Goal: Communication & Community: Connect with others

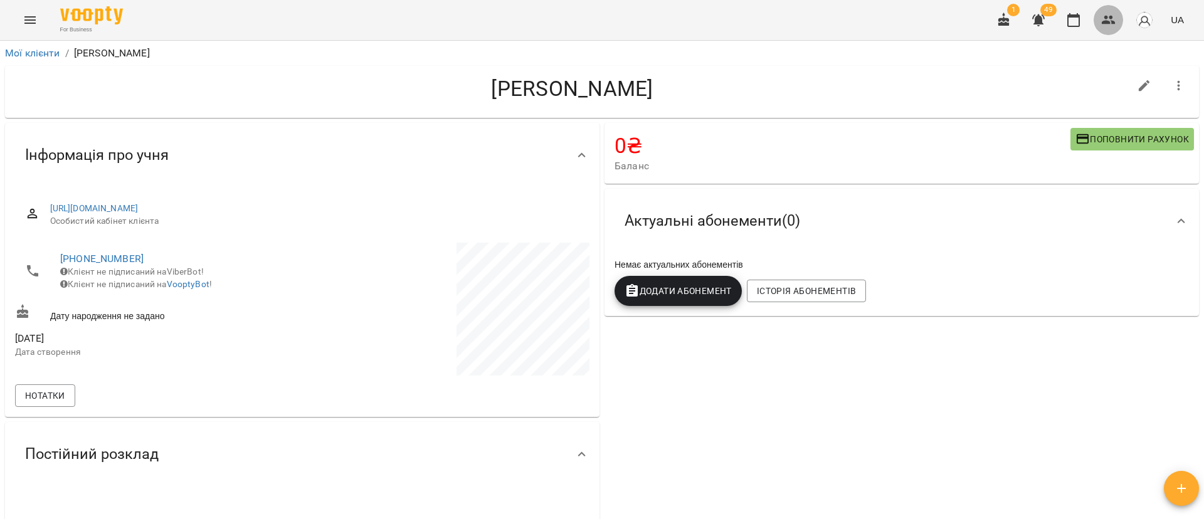
click at [1105, 20] on icon "button" at bounding box center [1108, 20] width 15 height 15
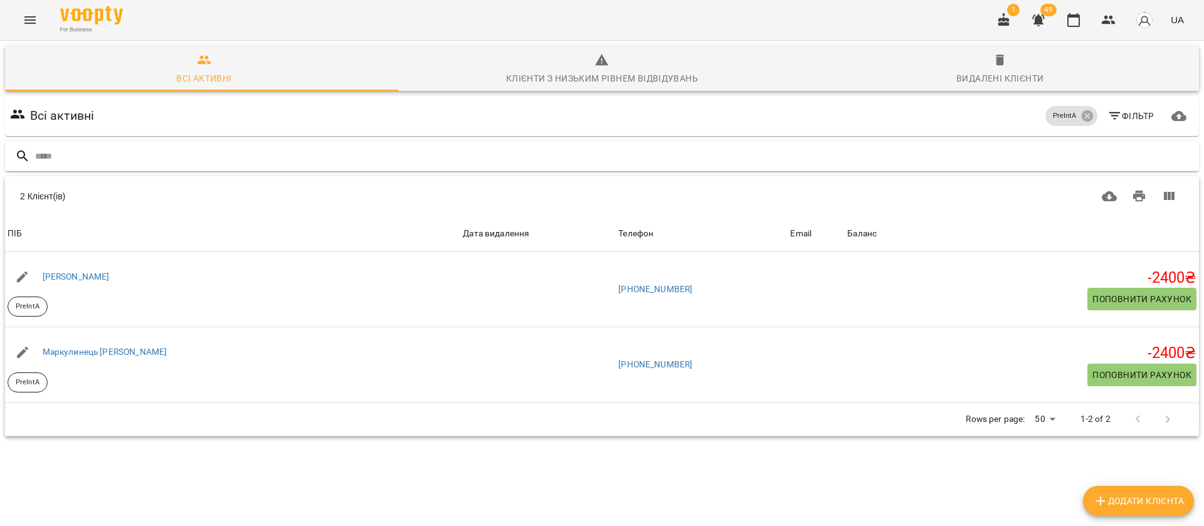
click at [417, 166] on input "text" at bounding box center [614, 156] width 1159 height 21
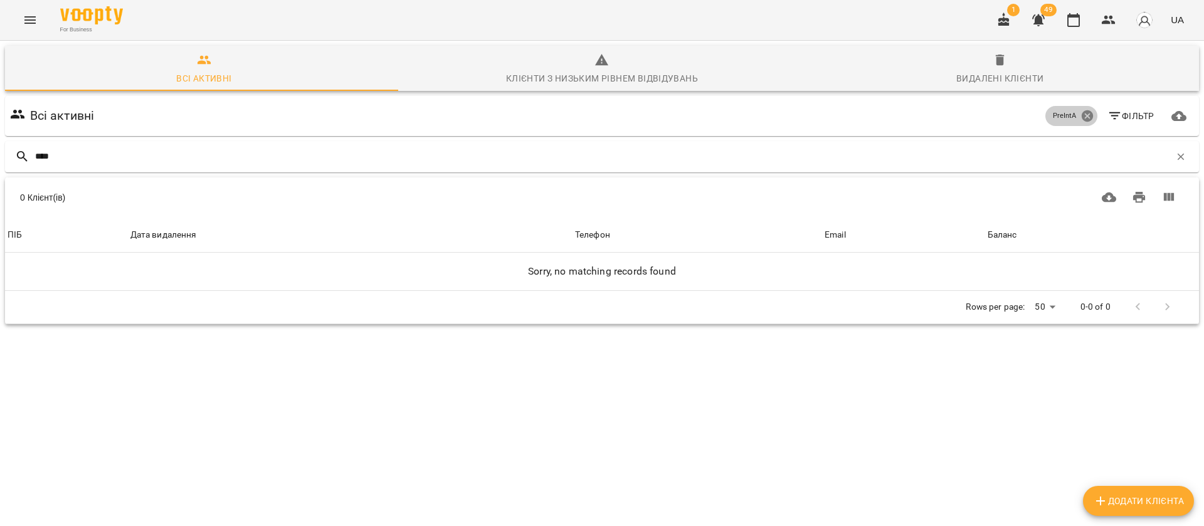
click at [1081, 117] on icon at bounding box center [1086, 115] width 11 height 11
click at [160, 160] on input "****" at bounding box center [602, 156] width 1135 height 21
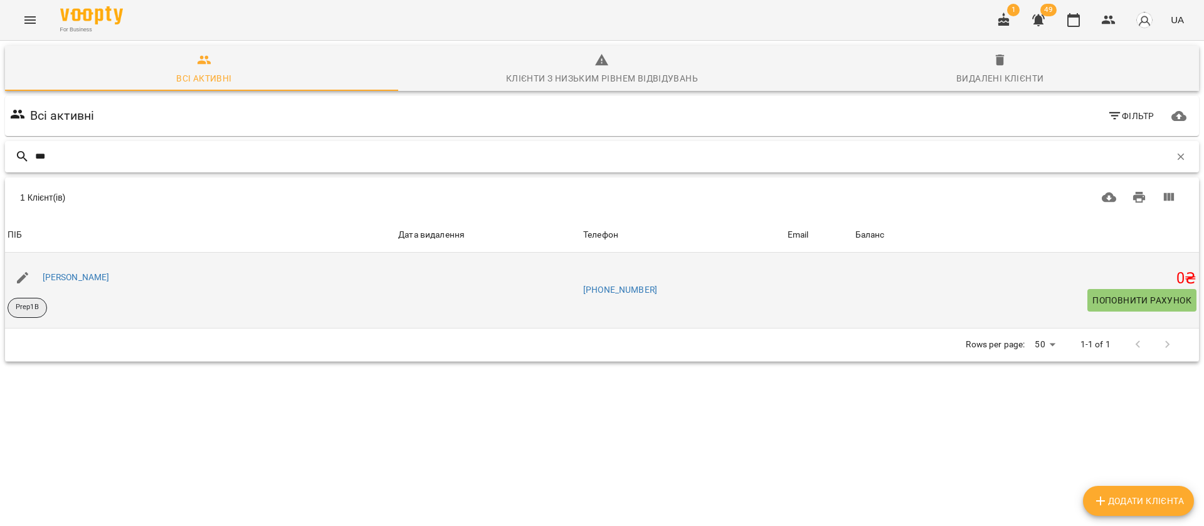
type input "***"
click at [19, 309] on p "Prep1B" at bounding box center [27, 307] width 23 height 11
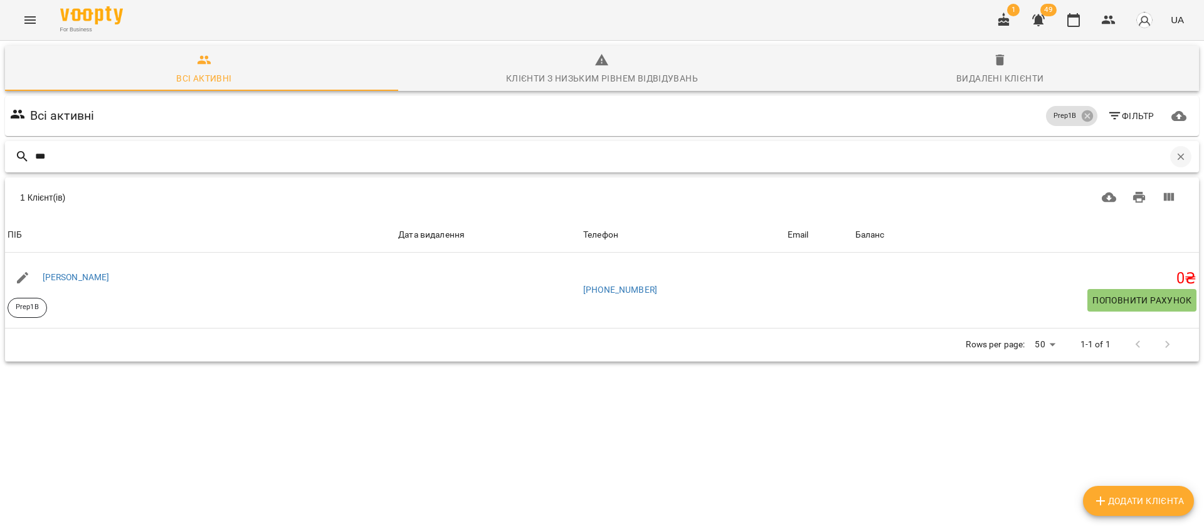
click at [1175, 155] on icon "button" at bounding box center [1180, 156] width 11 height 11
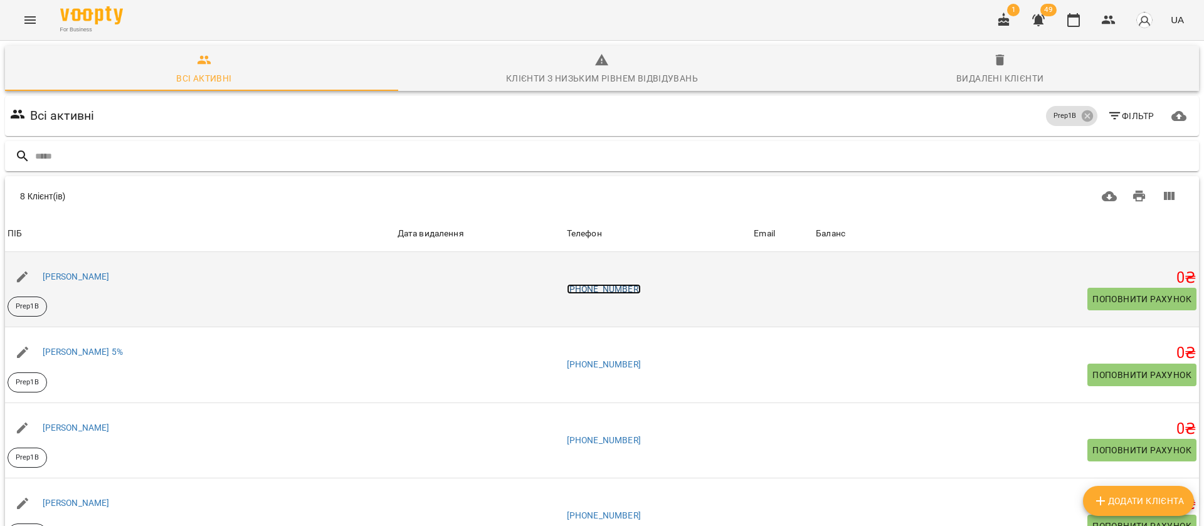
click at [621, 292] on link "+380962076332" at bounding box center [604, 289] width 74 height 10
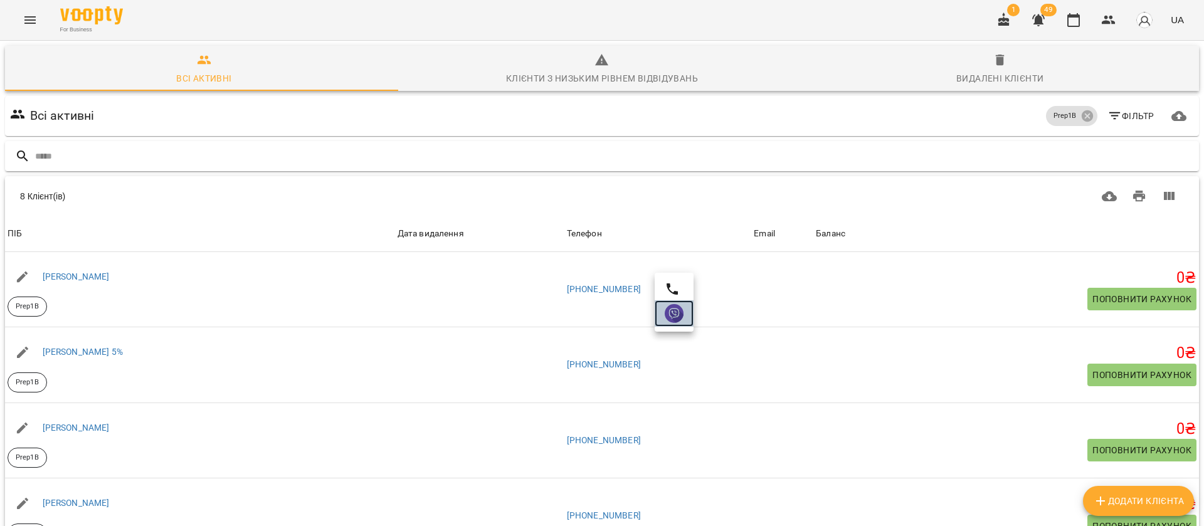
click at [666, 317] on img at bounding box center [674, 313] width 19 height 19
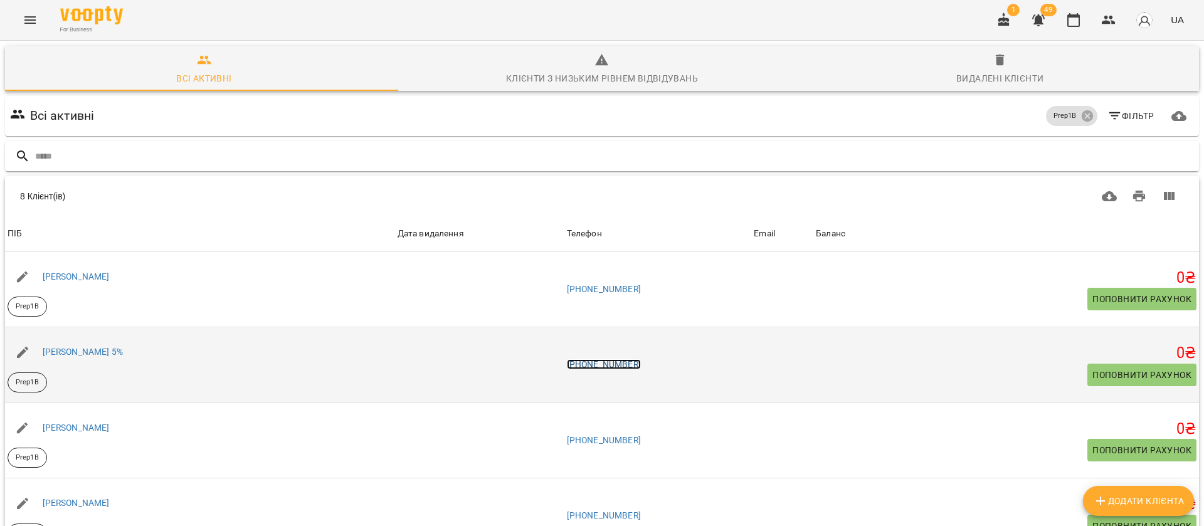
click at [630, 362] on link "+380507288980" at bounding box center [604, 364] width 74 height 10
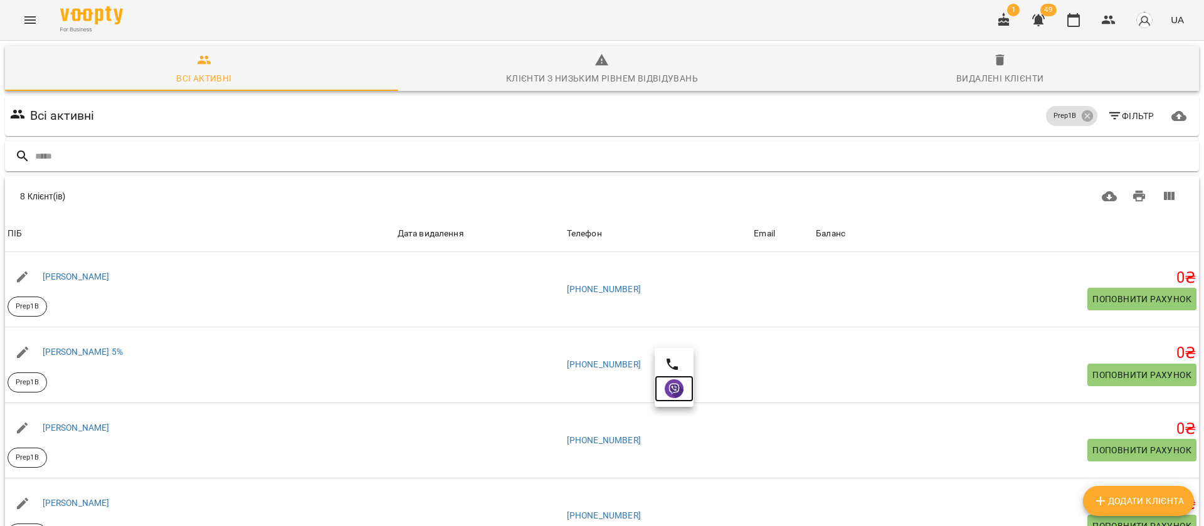
click at [665, 383] on img at bounding box center [674, 388] width 19 height 19
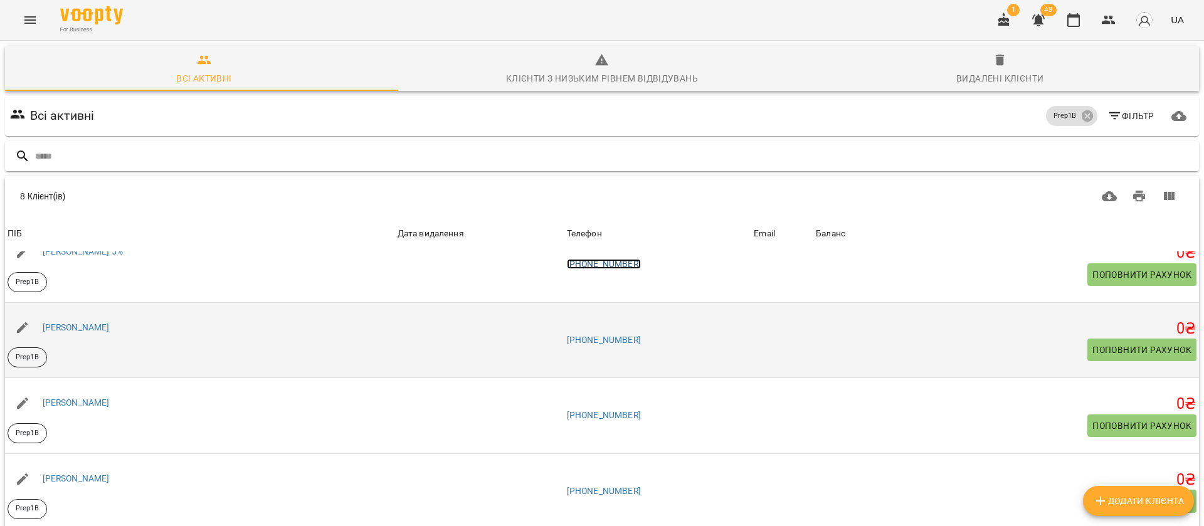
scroll to position [188, 0]
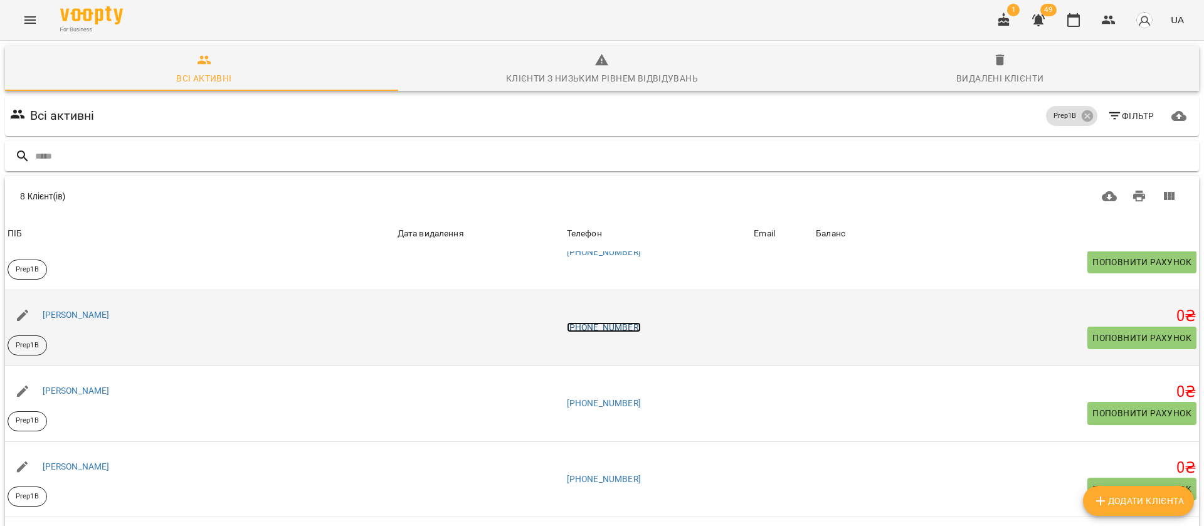
click at [613, 330] on link "+380502158611" at bounding box center [604, 327] width 74 height 10
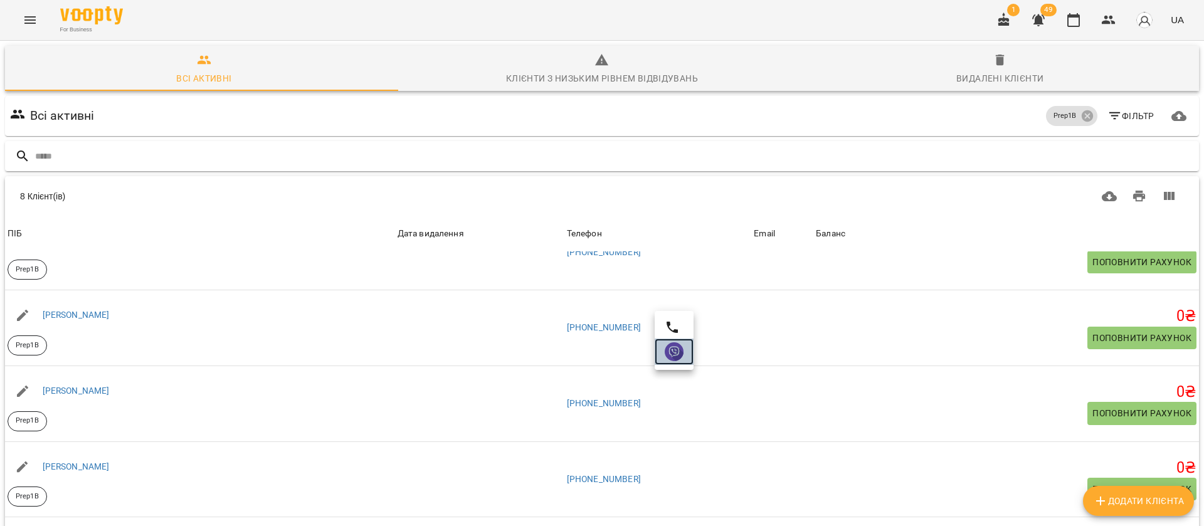
click at [670, 351] on img at bounding box center [674, 351] width 19 height 19
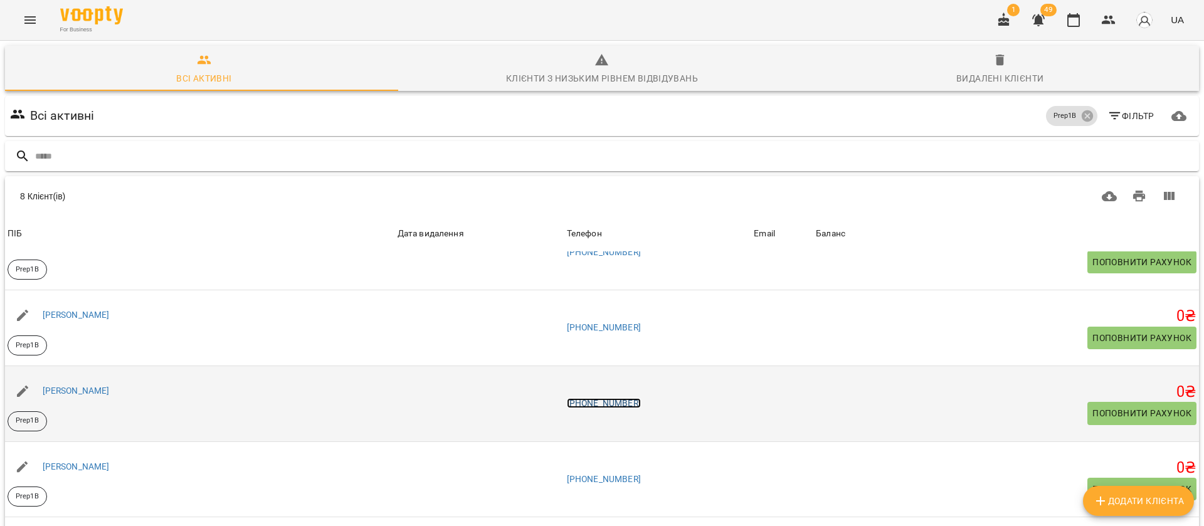
click at [625, 406] on link "+380508522636" at bounding box center [604, 403] width 74 height 10
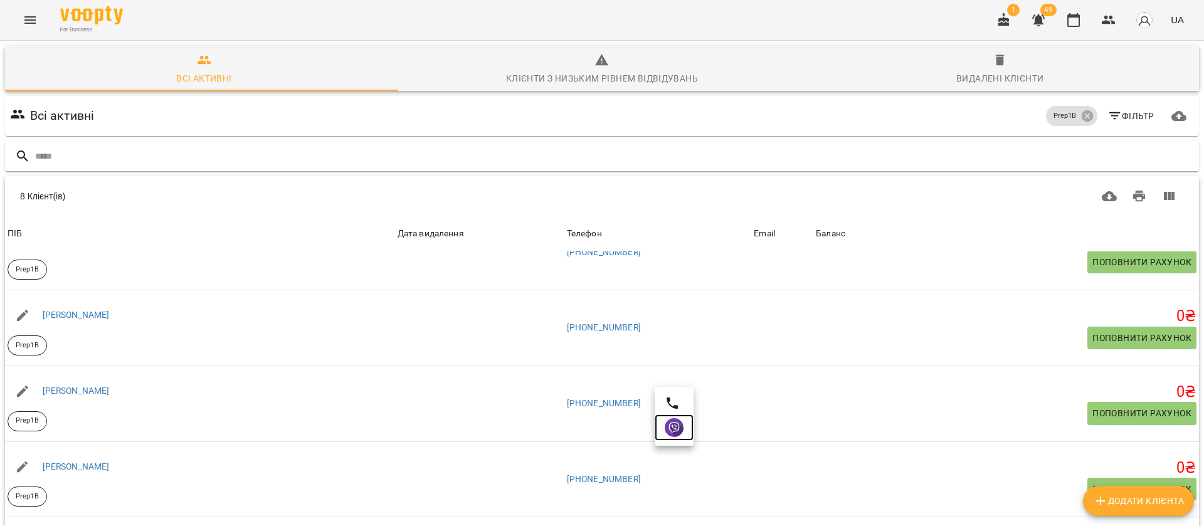
click at [666, 426] on img at bounding box center [674, 427] width 19 height 19
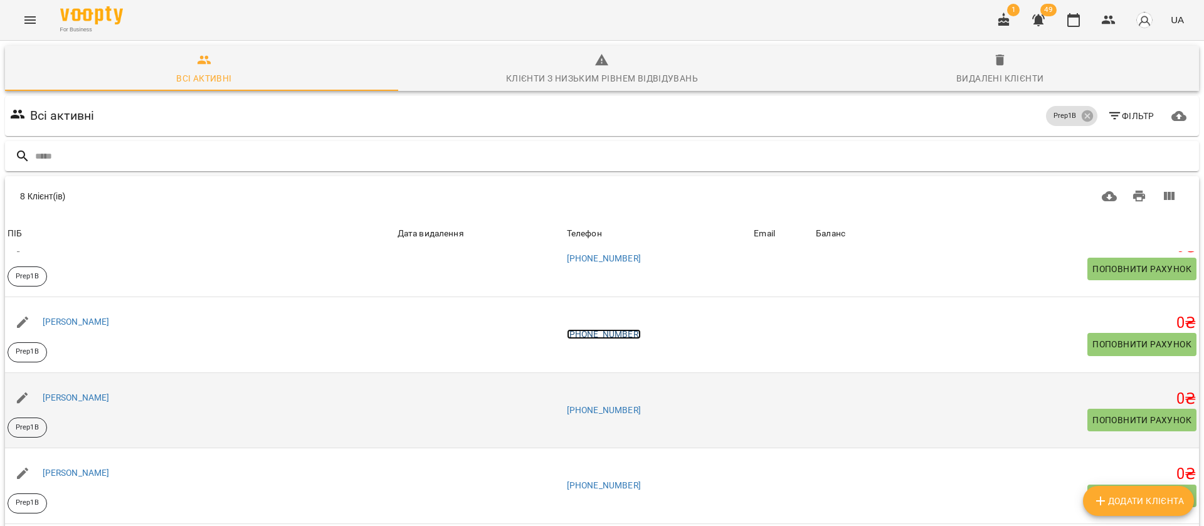
scroll to position [282, 0]
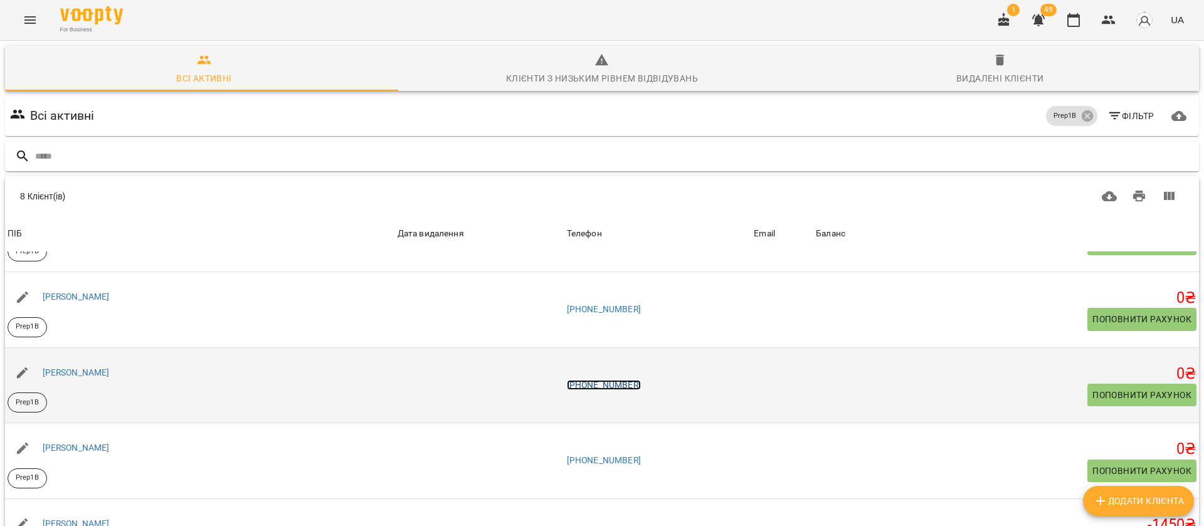
click at [604, 382] on link "+380663465188" at bounding box center [604, 385] width 74 height 10
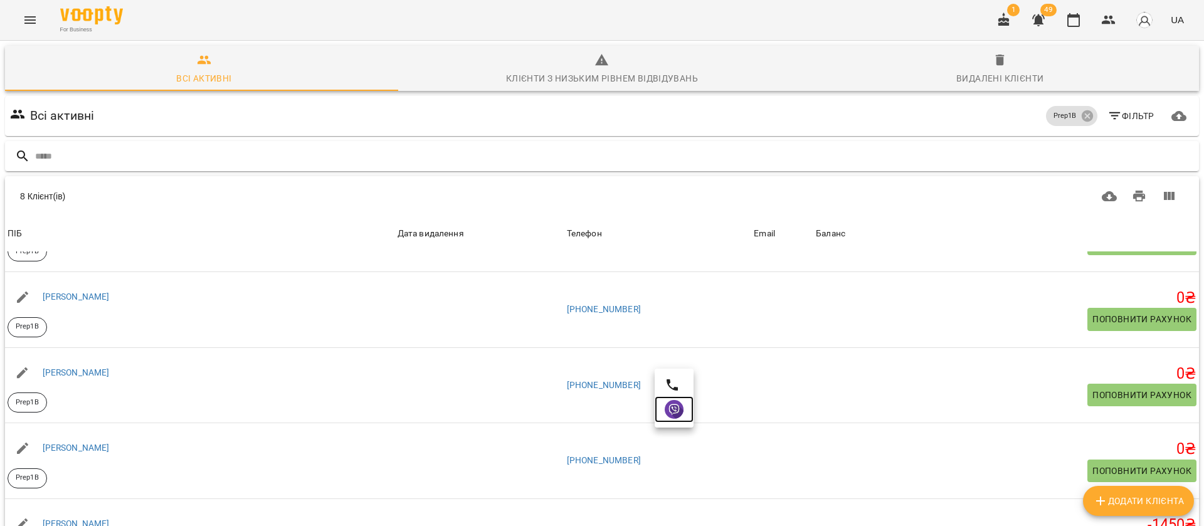
click at [674, 403] on img at bounding box center [674, 409] width 19 height 19
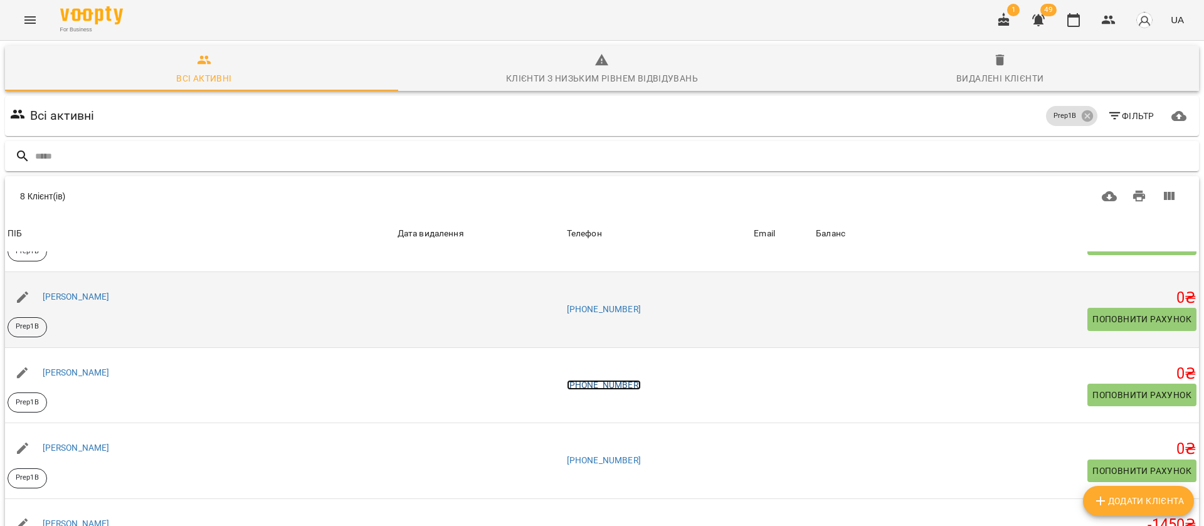
scroll to position [327, 0]
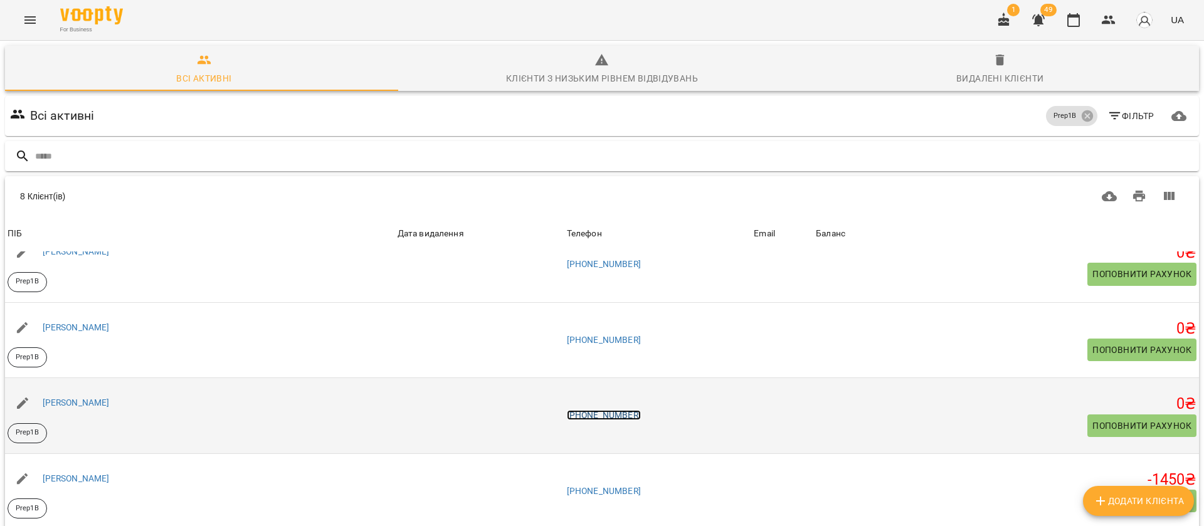
click at [606, 414] on link "+380509986933" at bounding box center [604, 415] width 74 height 10
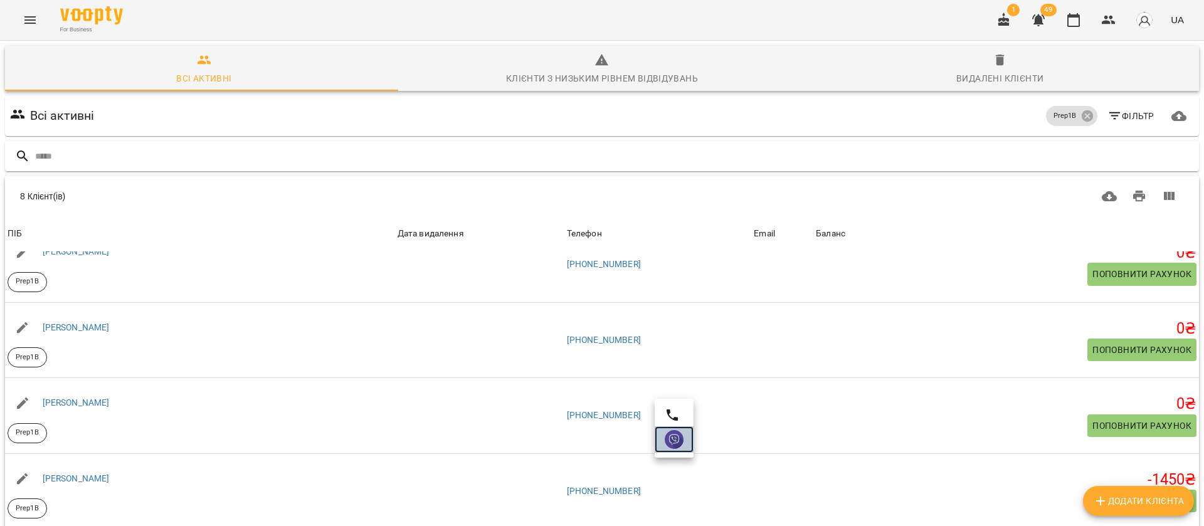
click at [660, 438] on link at bounding box center [674, 439] width 39 height 26
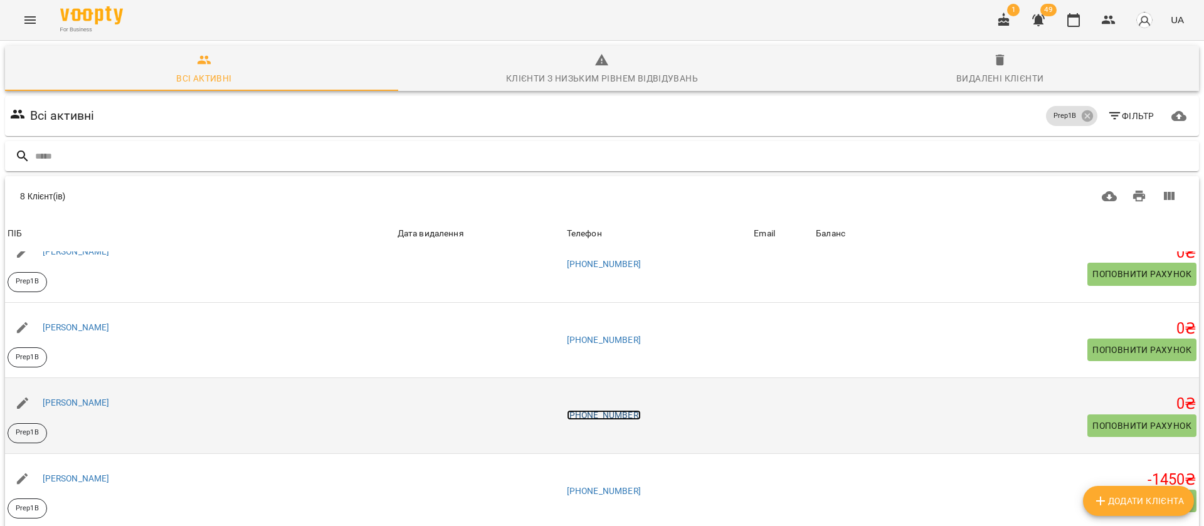
scroll to position [80, 0]
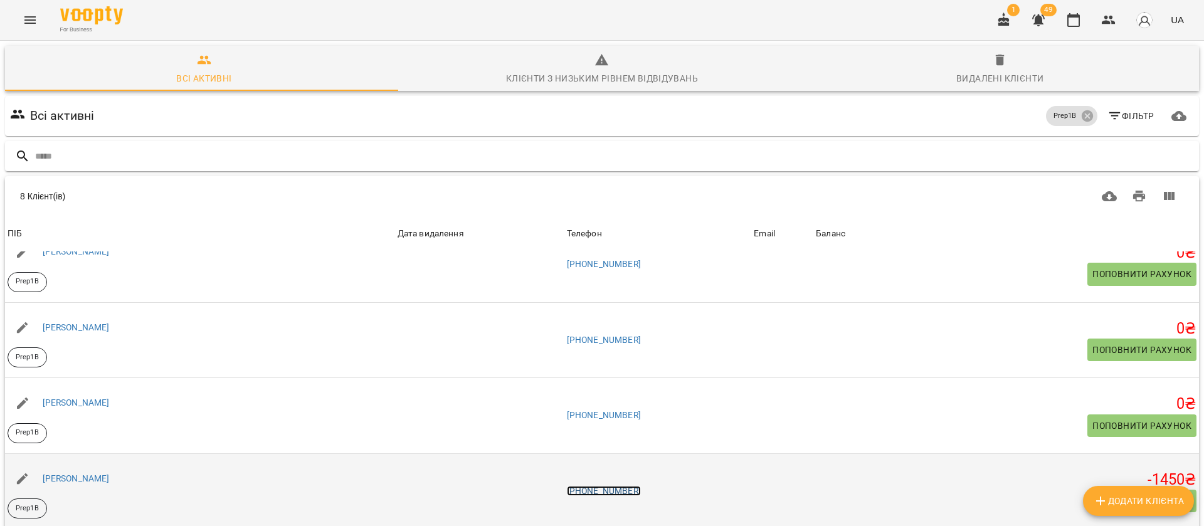
click at [611, 486] on link "+380992604833" at bounding box center [604, 491] width 74 height 10
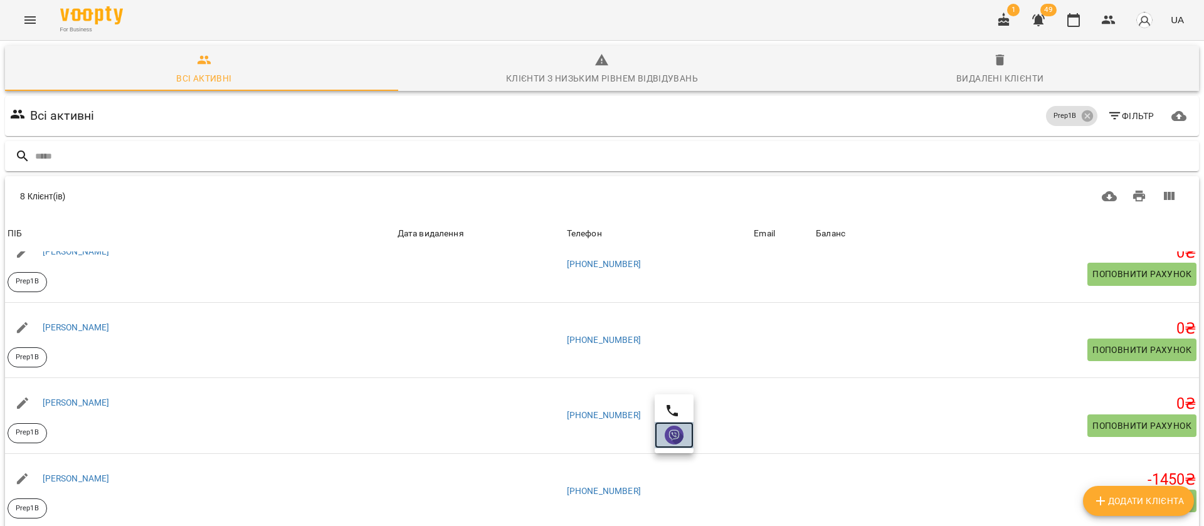
click at [675, 436] on img at bounding box center [674, 435] width 19 height 19
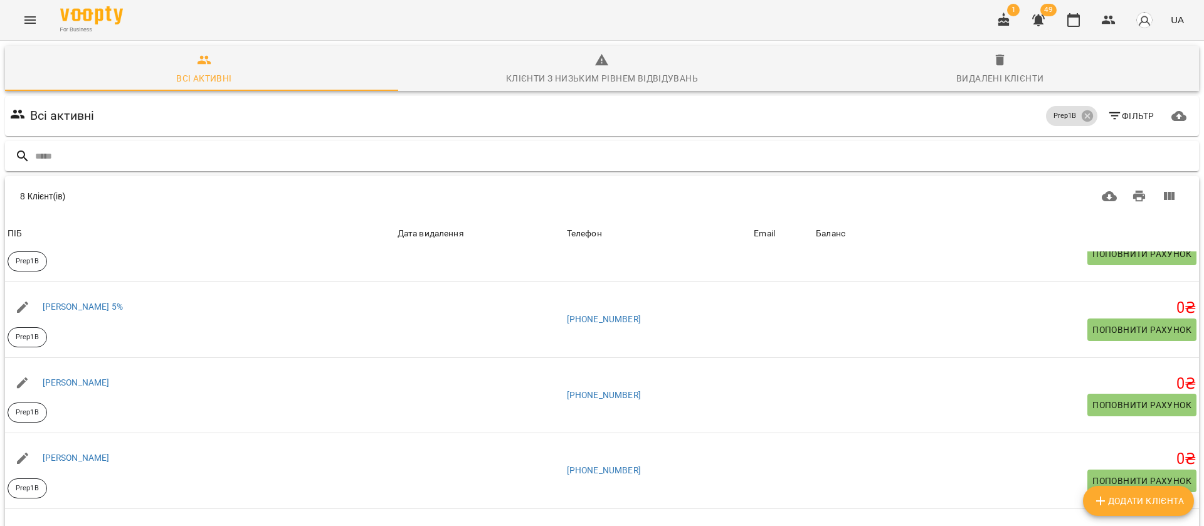
scroll to position [0, 0]
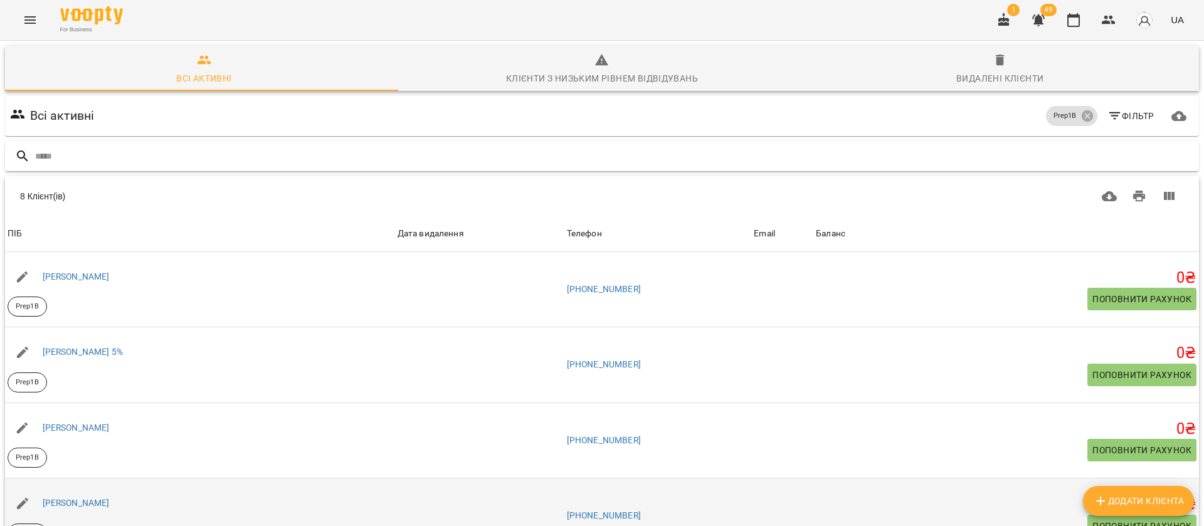
click at [650, 478] on td "+380502158611" at bounding box center [657, 516] width 187 height 76
click at [641, 510] on link "+380502158611" at bounding box center [604, 515] width 74 height 10
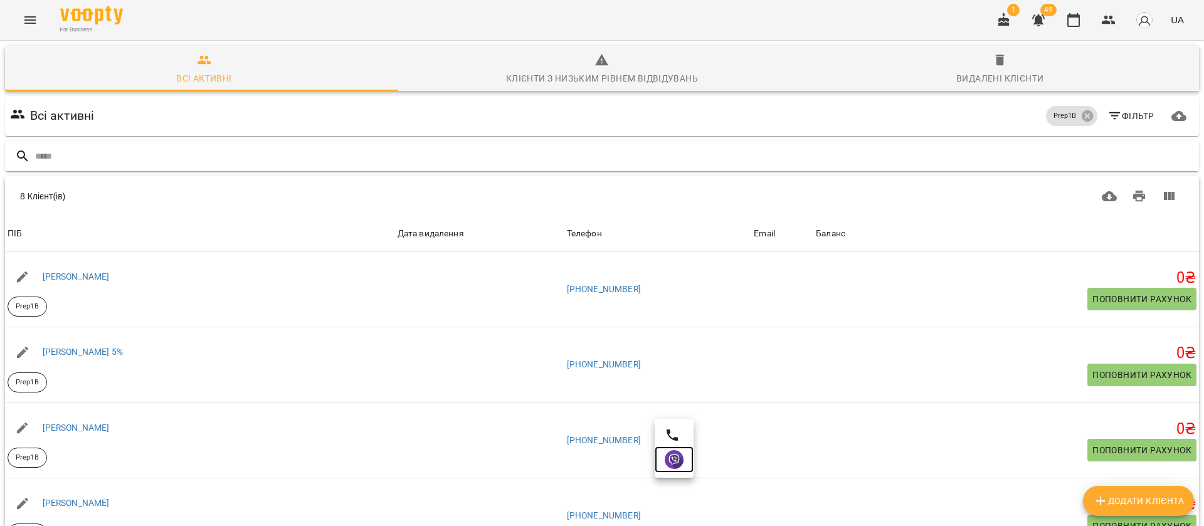
click at [673, 456] on img at bounding box center [674, 459] width 19 height 19
